Goal: Task Accomplishment & Management: Complete application form

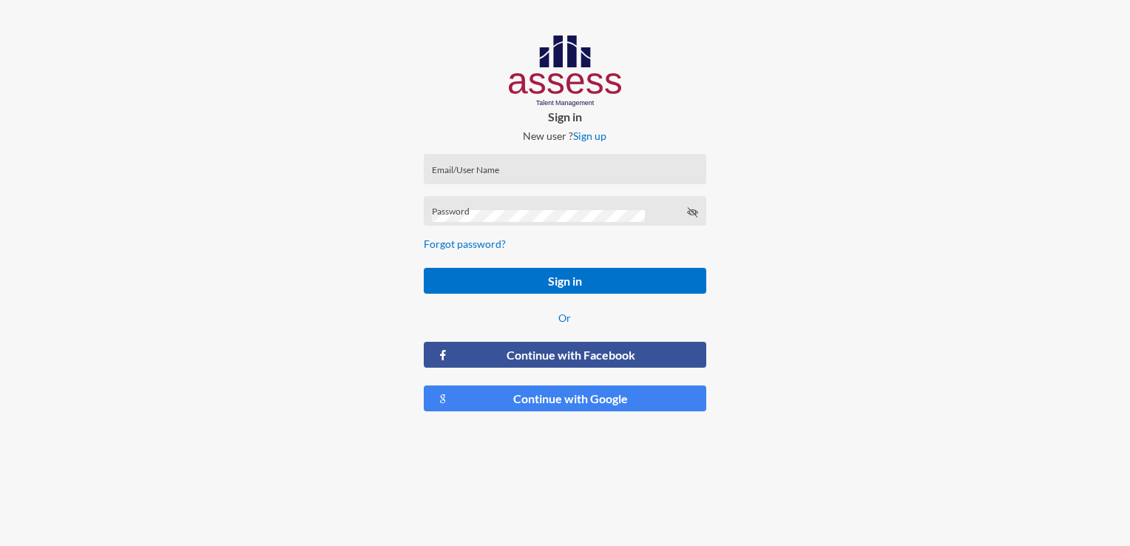
click at [558, 166] on div "Email/User Name" at bounding box center [565, 172] width 266 height 22
paste input "[EMAIL_ADDRESS][DOMAIN_NAME]"
type input "[EMAIL_ADDRESS][DOMAIN_NAME]"
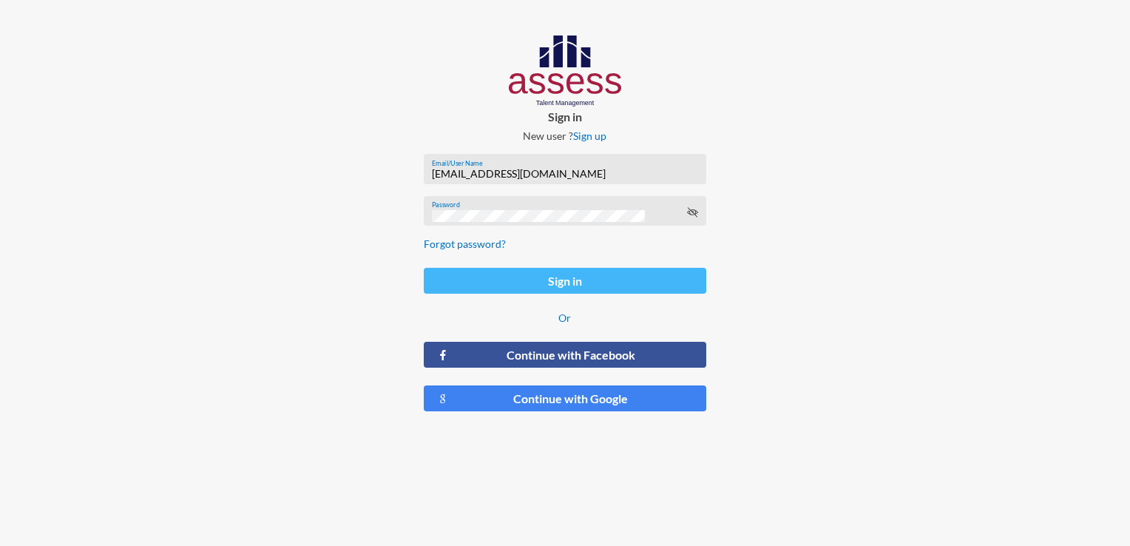
click at [586, 280] on button "Sign in" at bounding box center [565, 281] width 282 height 26
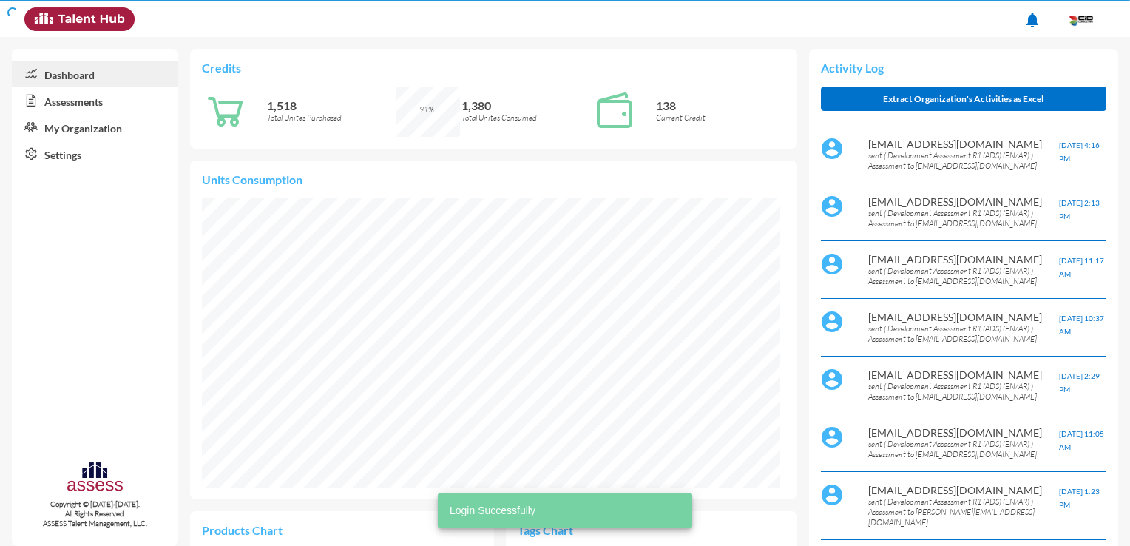
scroll to position [289, 578]
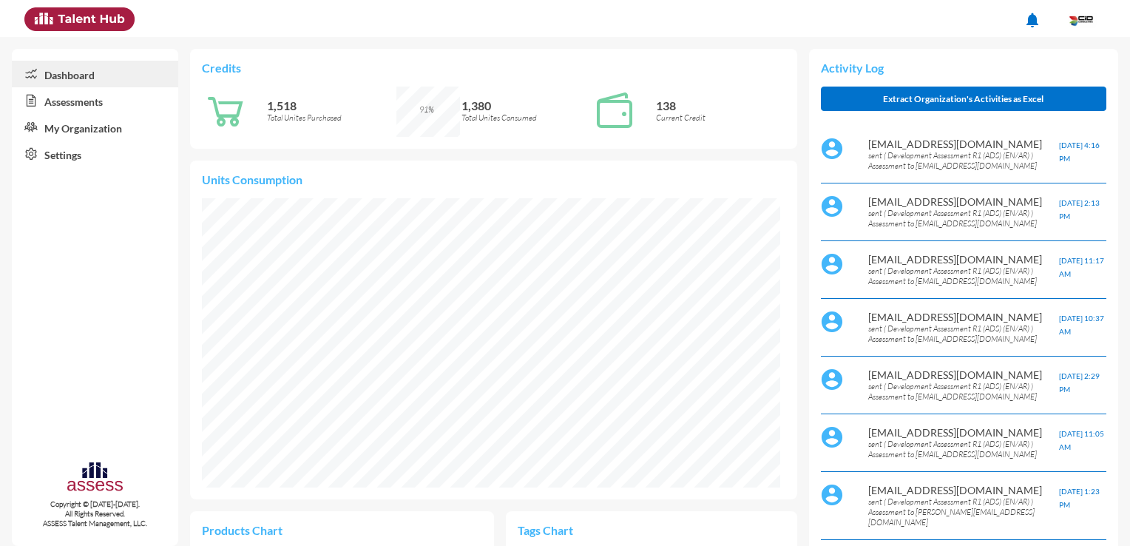
click at [119, 101] on link "Assessments" at bounding box center [95, 100] width 166 height 27
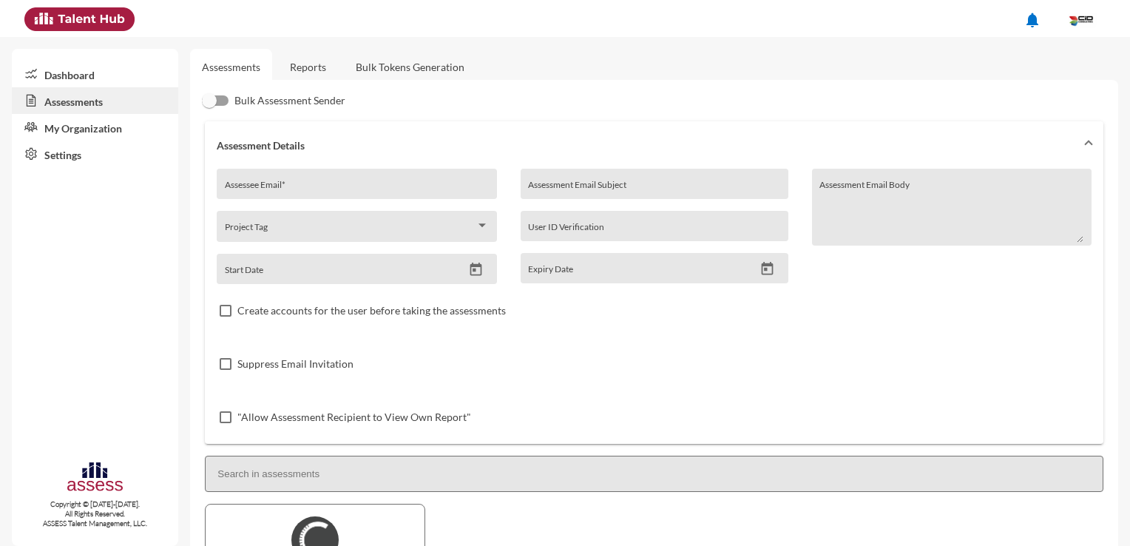
click at [115, 74] on link "Dashboard" at bounding box center [95, 74] width 166 height 27
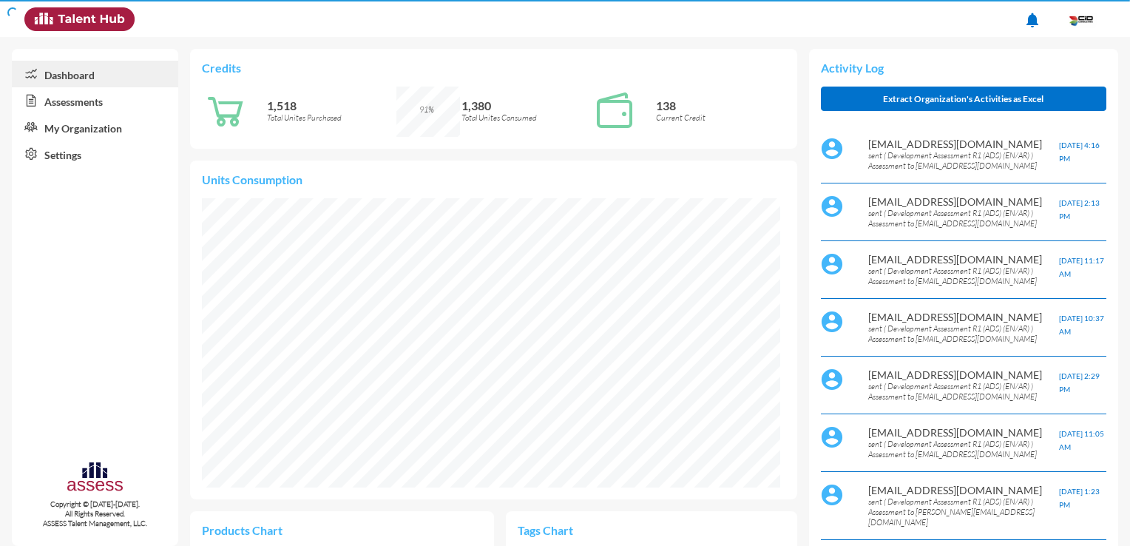
scroll to position [132, 265]
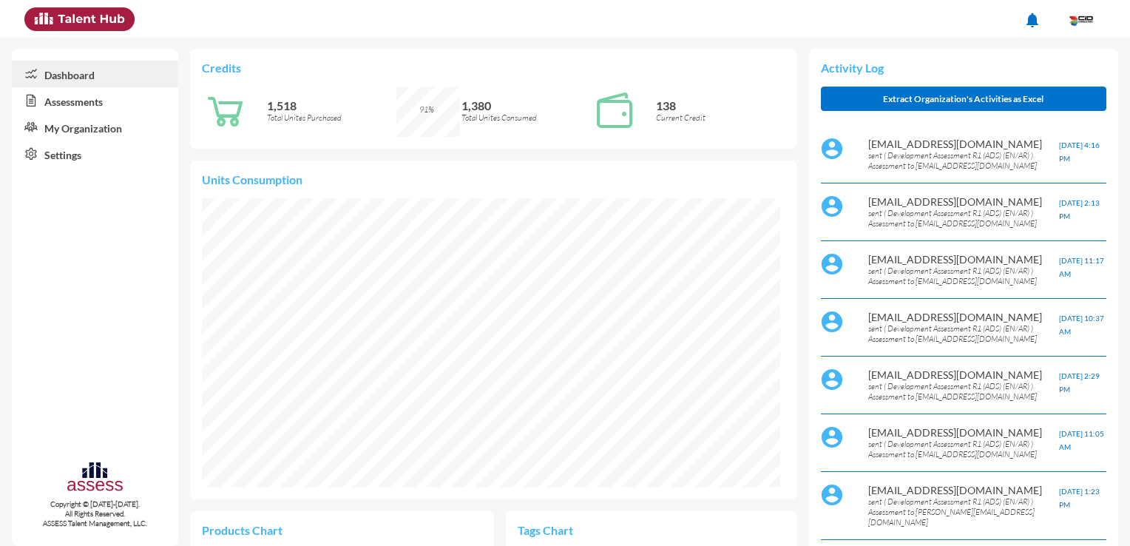
click at [75, 106] on link "Assessments" at bounding box center [95, 100] width 166 height 27
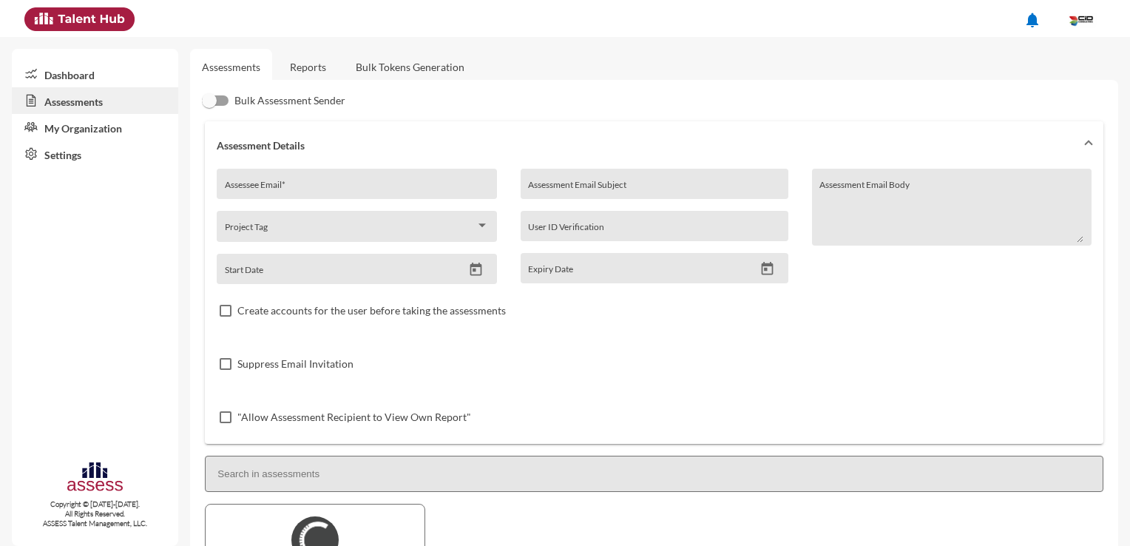
click at [317, 190] on input "Assessee Email *" at bounding box center [357, 189] width 264 height 12
paste input "[EMAIL_ADDRESS][DOMAIN_NAME]"
type input "[EMAIL_ADDRESS][DOMAIN_NAME]"
click at [577, 191] on input "Assessment Email Subject" at bounding box center [654, 189] width 252 height 12
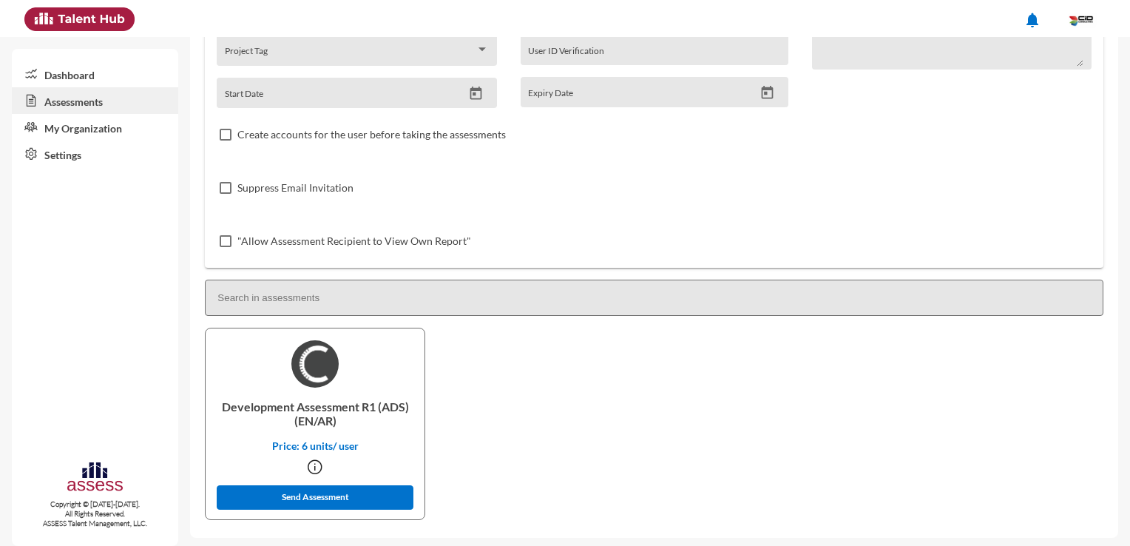
scroll to position [180, 0]
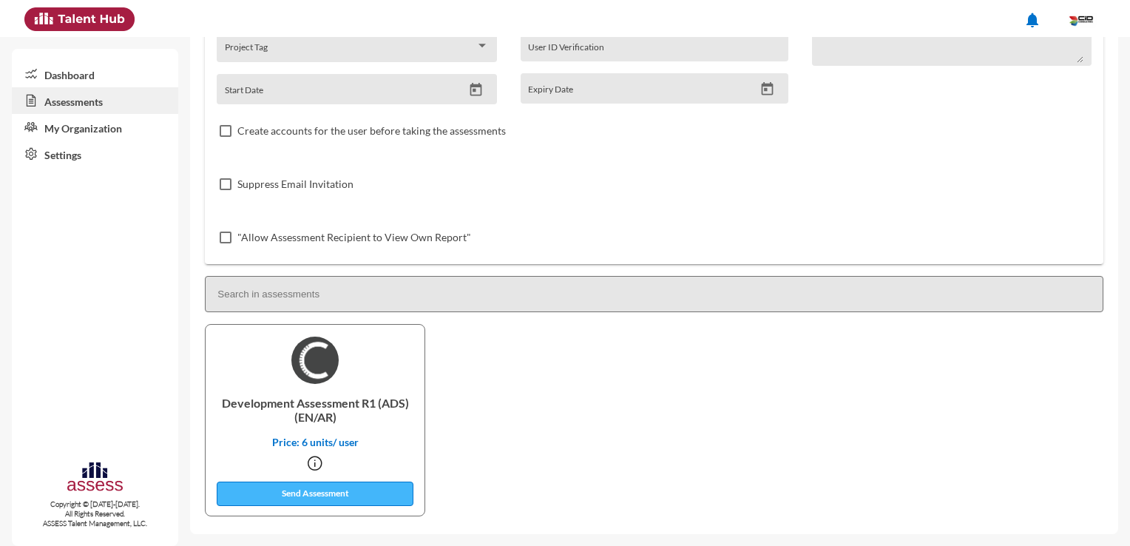
type input "ASSESS Test: CID Consulting"
click at [364, 495] on button "Send Assessment" at bounding box center [315, 493] width 197 height 24
